Goal: Task Accomplishment & Management: Manage account settings

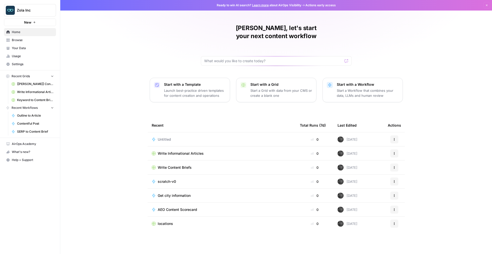
click at [18, 159] on span "Help + Support" at bounding box center [33, 160] width 42 height 5
click at [16, 152] on div "What's new?" at bounding box center [29, 152] width 51 height 8
click at [16, 63] on span "Settings" at bounding box center [33, 64] width 42 height 5
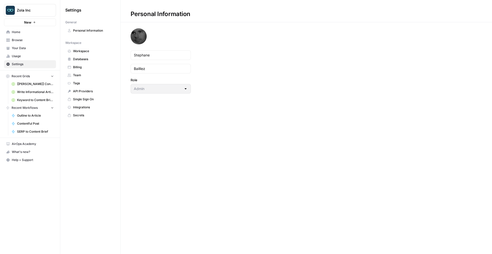
click at [85, 68] on span "Billing" at bounding box center [93, 67] width 40 height 5
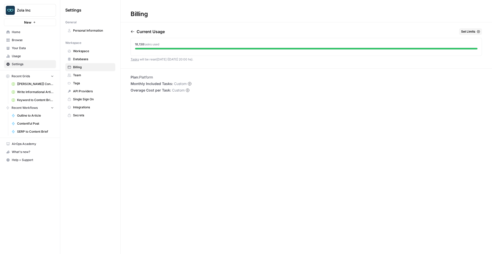
click at [132, 32] on icon "button" at bounding box center [132, 31] width 3 height 3
click at [156, 33] on icon "button" at bounding box center [154, 32] width 4 height 4
